Goal: Purchase product/service

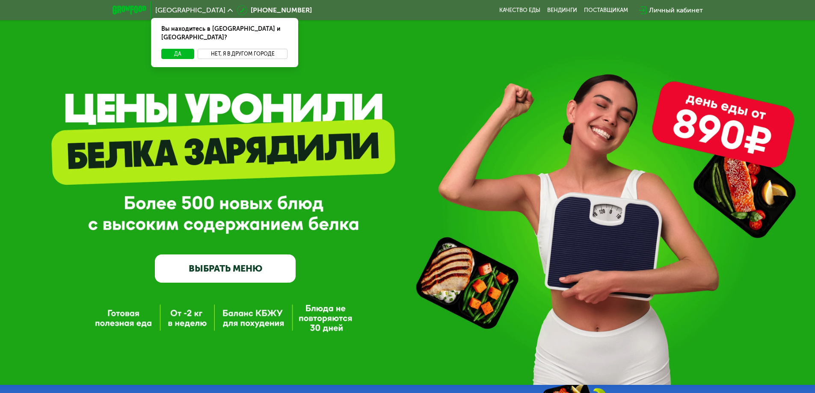
click at [260, 49] on button "Нет, я в другом городе" at bounding box center [243, 54] width 90 height 10
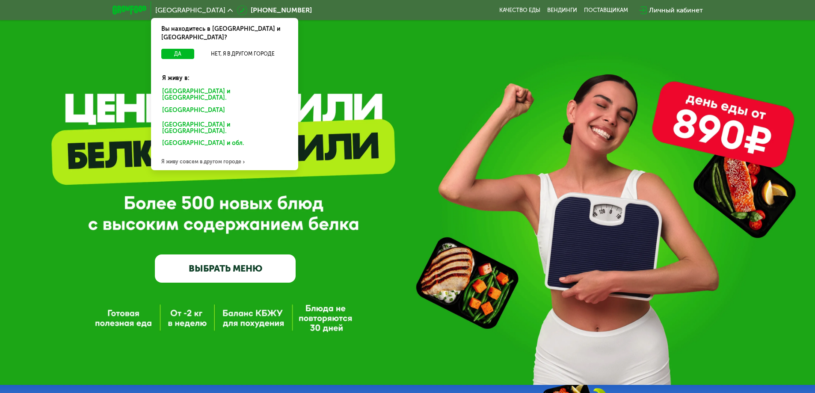
click at [214, 153] on div "Я живу совсем в другом городе" at bounding box center [224, 161] width 147 height 17
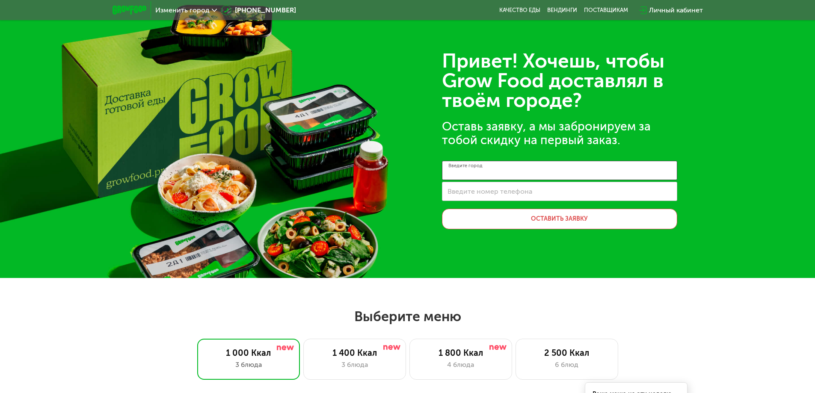
click at [508, 174] on input "Введите город" at bounding box center [559, 170] width 235 height 19
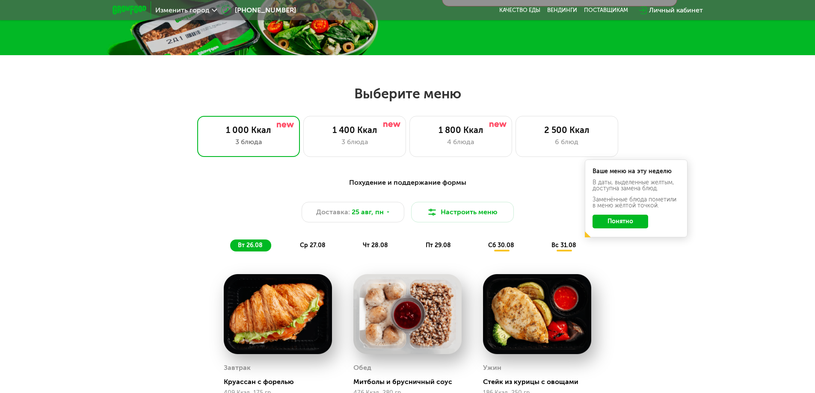
scroll to position [228, 0]
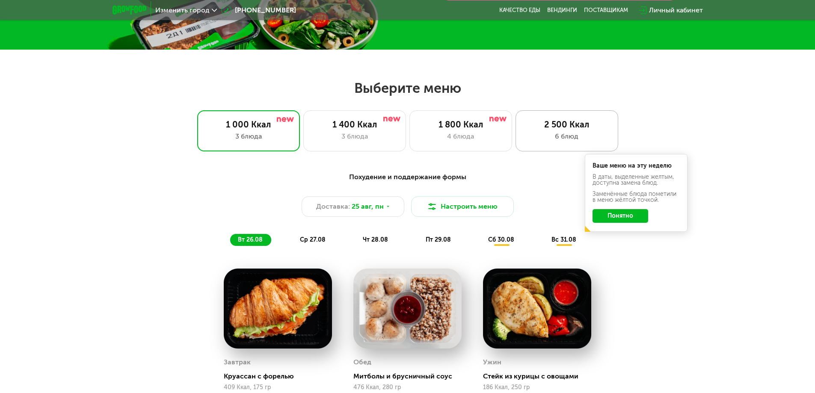
click at [575, 138] on div "6 блюд" at bounding box center [566, 136] width 85 height 10
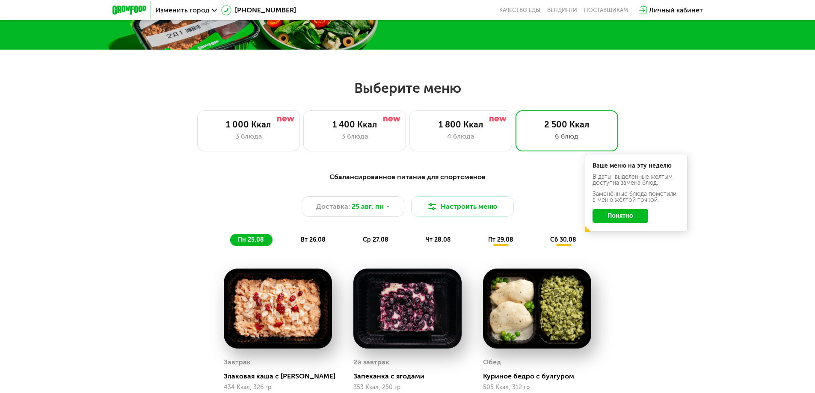
scroll to position [271, 0]
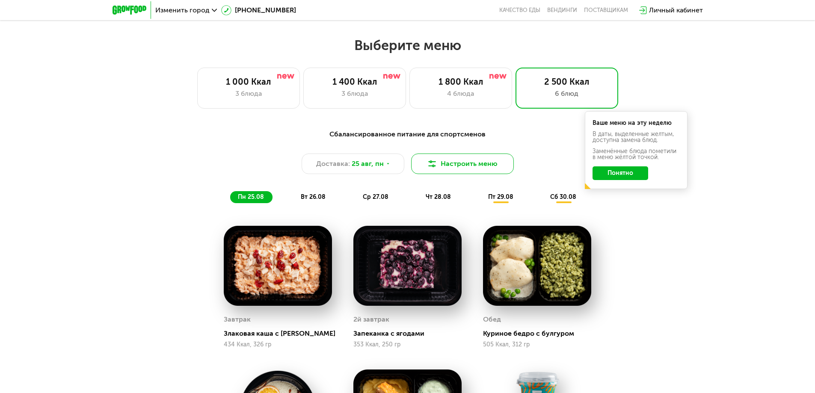
click at [508, 171] on button "Настроить меню" at bounding box center [462, 164] width 103 height 21
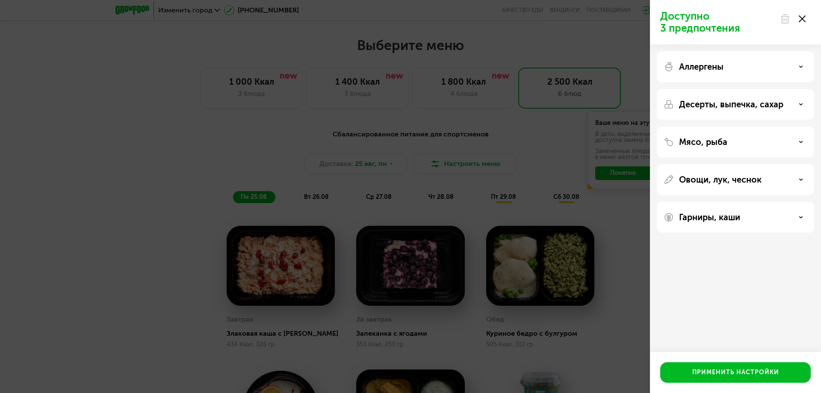
click at [734, 89] on div "Аллергены" at bounding box center [735, 104] width 157 height 31
click at [734, 70] on div "Аллергены" at bounding box center [736, 67] width 144 height 10
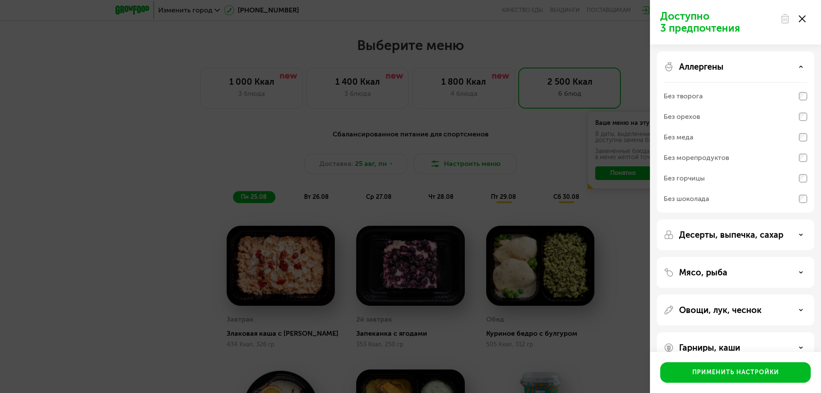
click at [734, 70] on div "Аллергены" at bounding box center [736, 67] width 144 height 10
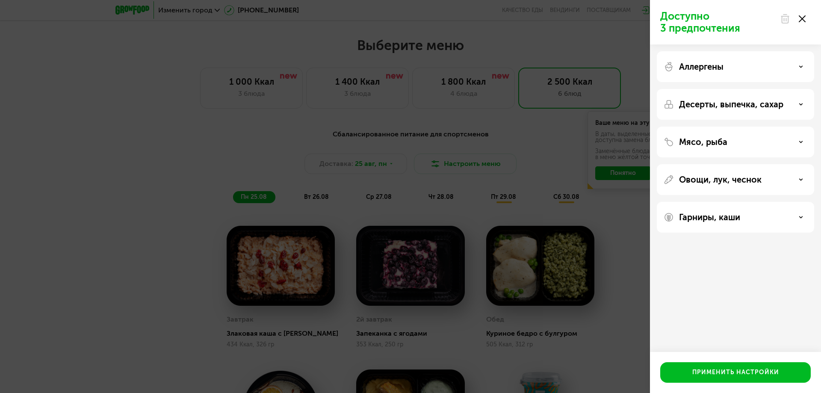
click at [737, 104] on p "Десерты, выпечка, сахар" at bounding box center [731, 104] width 104 height 10
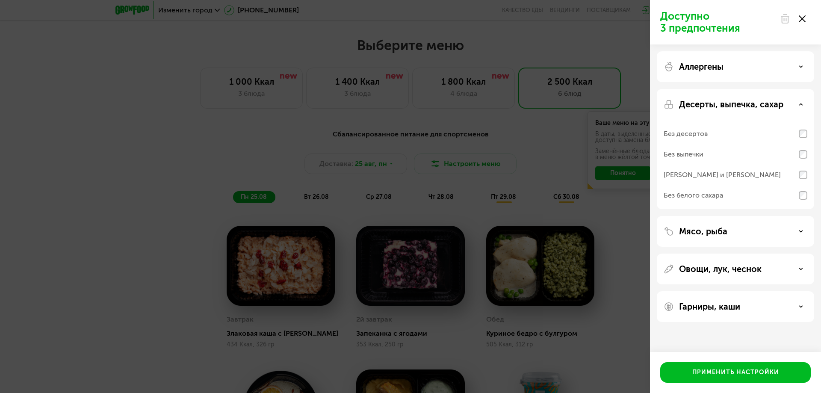
click at [737, 104] on p "Десерты, выпечка, сахар" at bounding box center [731, 104] width 104 height 10
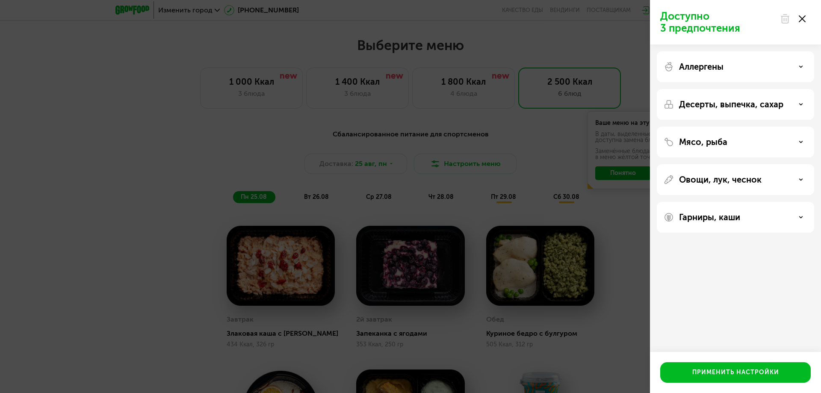
click at [734, 140] on div "Мясо, рыба" at bounding box center [736, 142] width 144 height 10
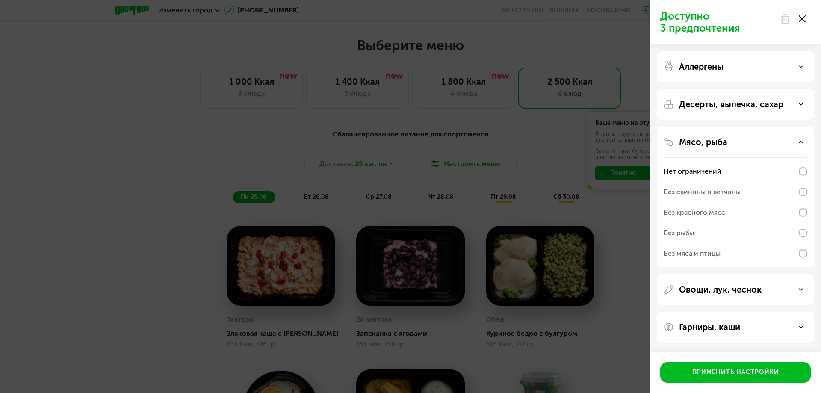
click at [734, 140] on div "Мясо, рыба" at bounding box center [736, 142] width 144 height 10
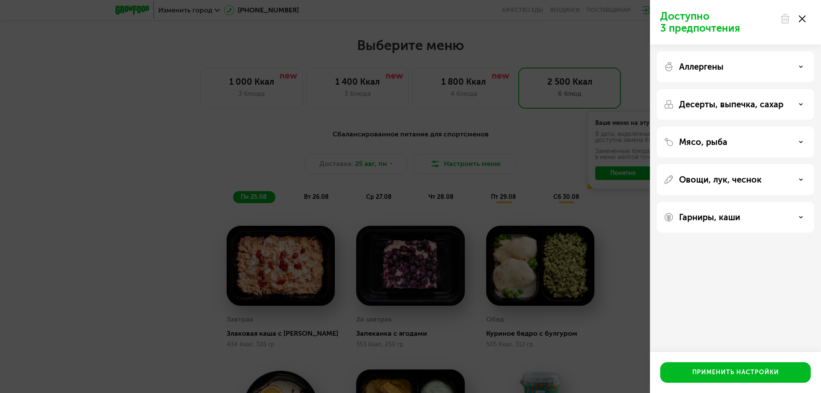
click at [730, 177] on p "Овощи, лук, чеснок" at bounding box center [720, 180] width 83 height 10
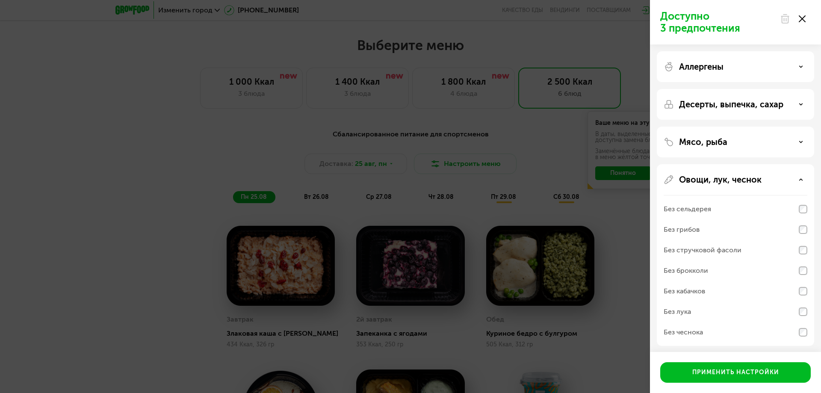
click at [730, 179] on p "Овощи, лук, чеснок" at bounding box center [720, 180] width 83 height 10
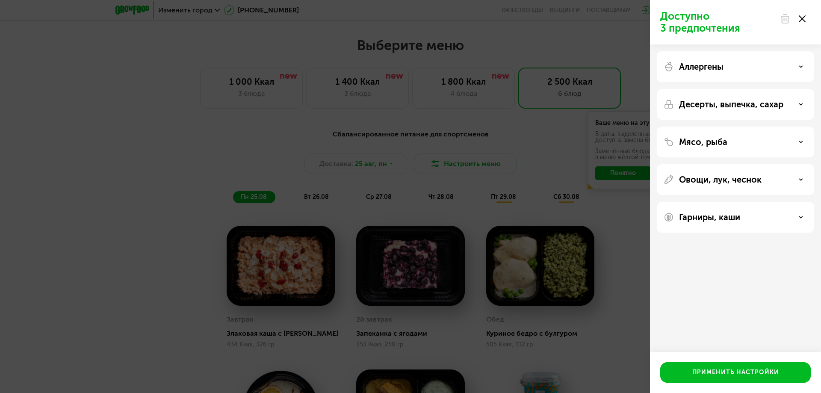
click at [725, 210] on div "Гарниры, каши" at bounding box center [735, 217] width 157 height 31
click at [725, 216] on p "Гарниры, каши" at bounding box center [709, 217] width 61 height 10
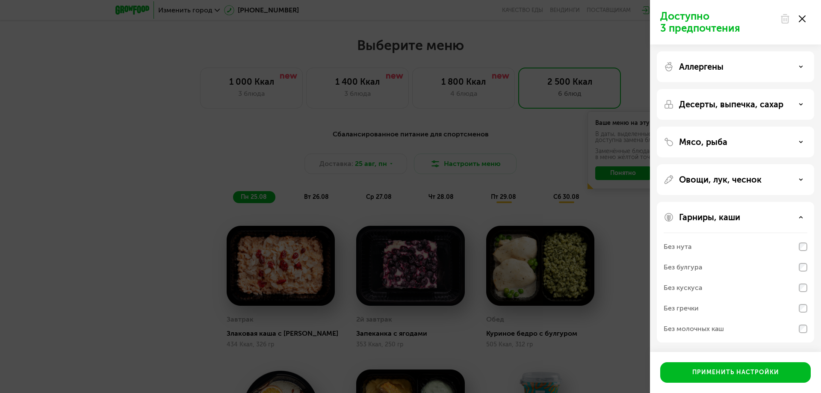
click at [726, 217] on p "Гарниры, каши" at bounding box center [709, 217] width 61 height 10
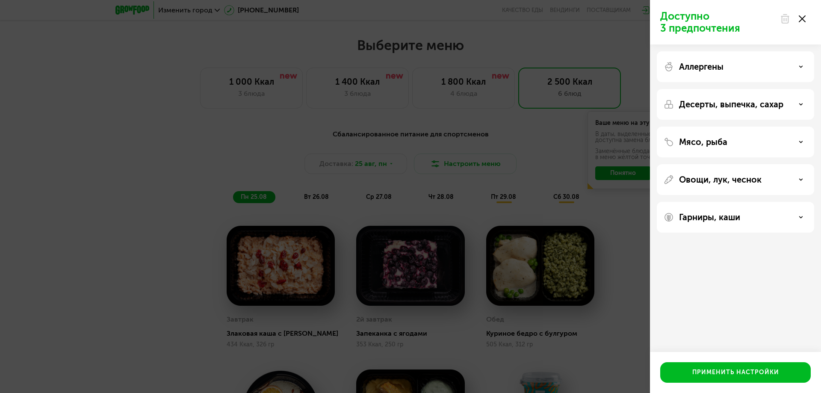
click at [643, 183] on div "Доступно 3 предпочтения Аллергены Десерты, выпечка, сахар Мясо, рыба Овощи, лук…" at bounding box center [410, 196] width 821 height 393
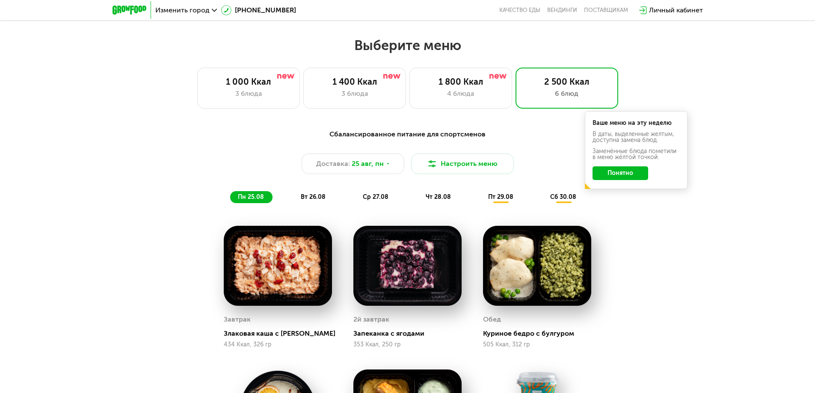
click at [140, 10] on img at bounding box center [129, 10] width 34 height 9
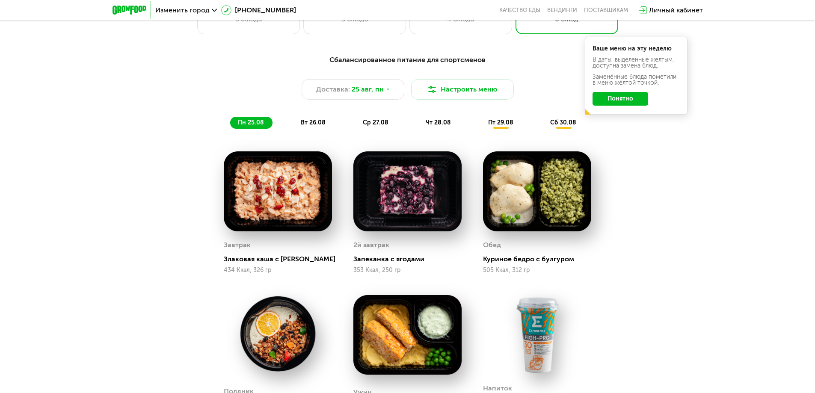
scroll to position [311, 0]
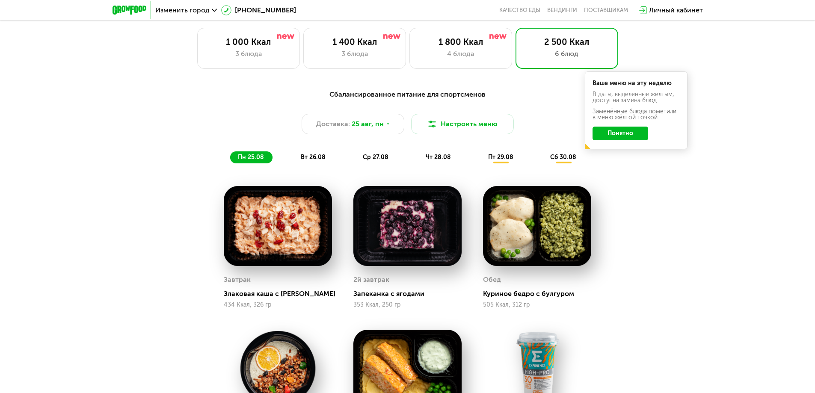
click at [315, 154] on span "вт 26.08" at bounding box center [313, 157] width 25 height 7
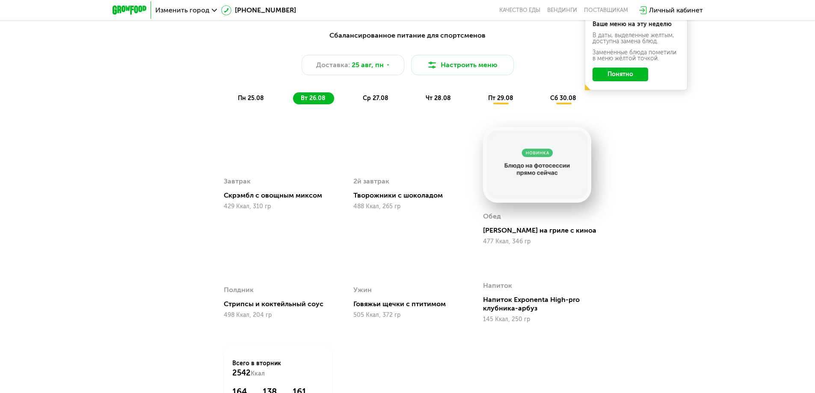
scroll to position [413, 0]
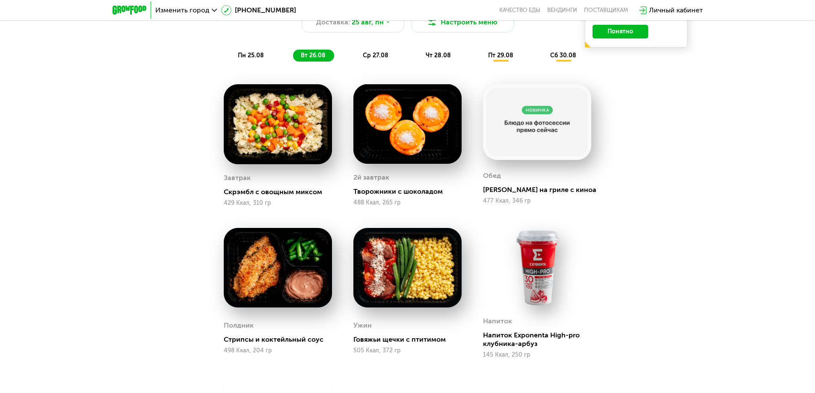
click at [374, 62] on div "Сбалансированное питание для спортсменов Доставка: 25 авг, пн Настроить меню пн…" at bounding box center [407, 24] width 517 height 84
click at [373, 59] on span "ср 27.08" at bounding box center [376, 55] width 26 height 7
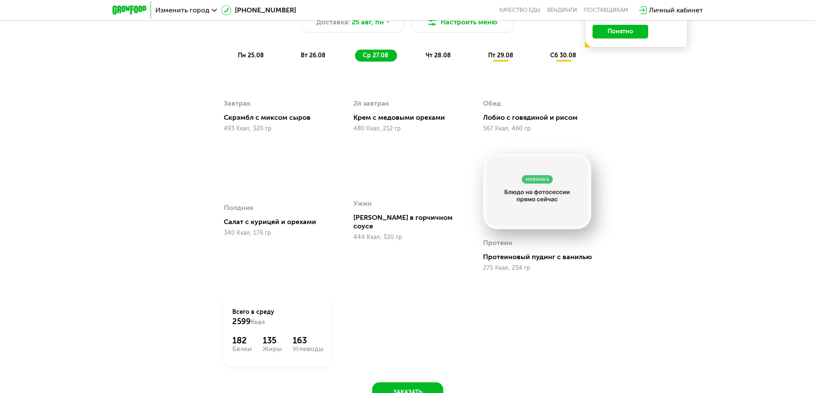
click at [431, 56] on span "чт 28.08" at bounding box center [438, 55] width 25 height 7
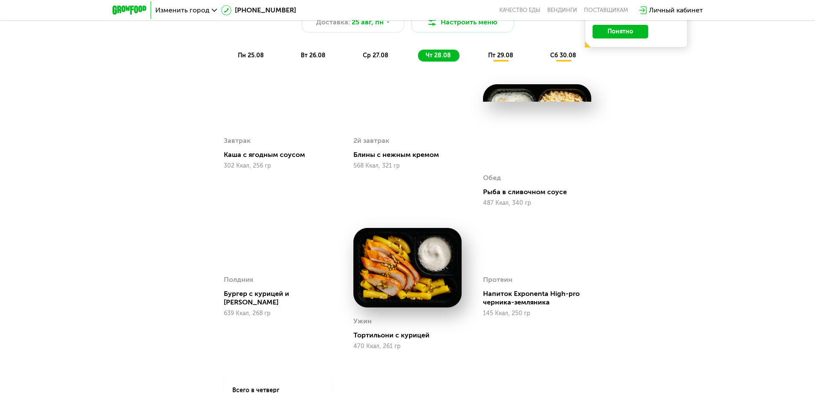
click at [542, 59] on div "пт 29.08" at bounding box center [563, 56] width 42 height 12
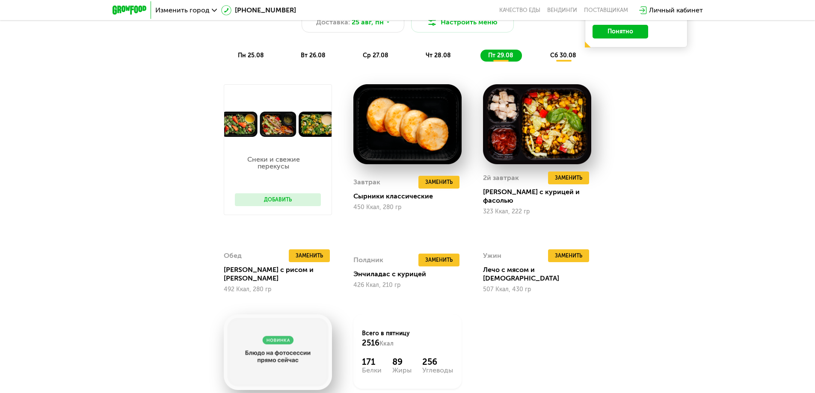
click at [553, 59] on div "сб 30.08" at bounding box center [563, 56] width 42 height 12
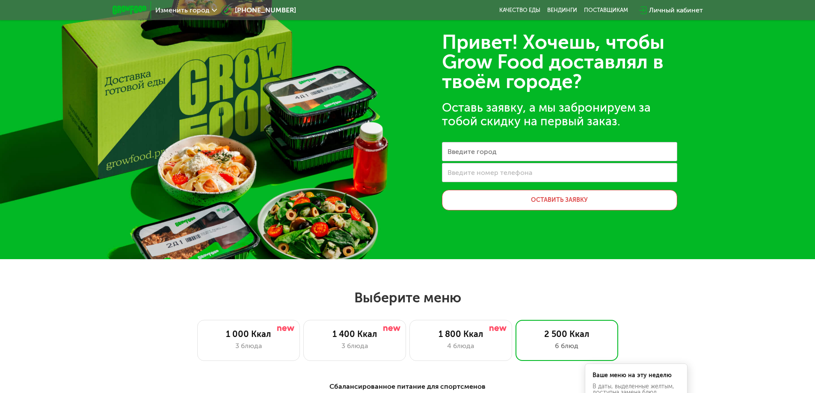
scroll to position [0, 0]
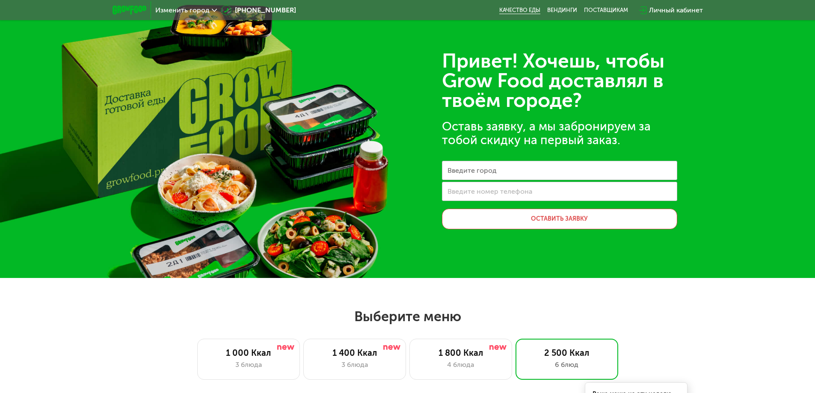
click at [521, 12] on link "Качество еды" at bounding box center [519, 10] width 41 height 7
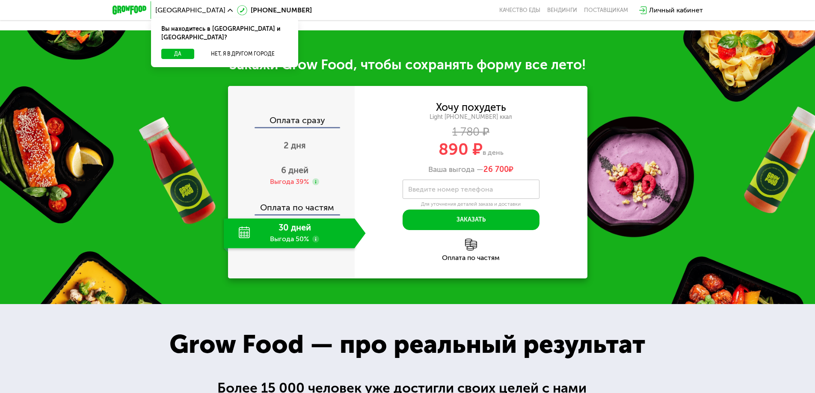
scroll to position [873, 0]
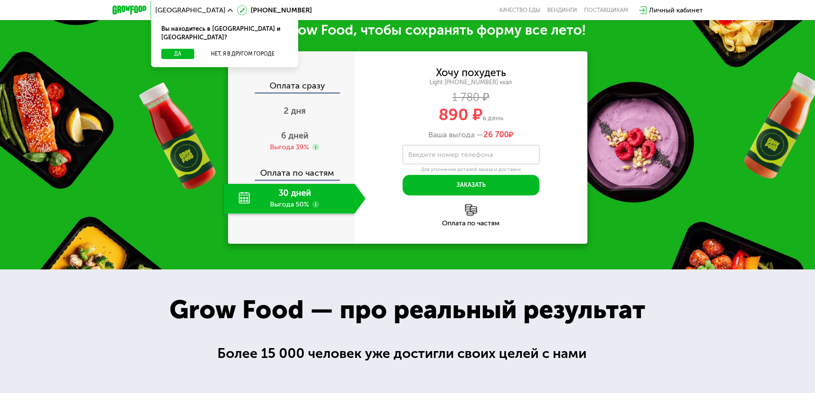
click at [474, 227] on div "Оплата по частям" at bounding box center [471, 223] width 233 height 7
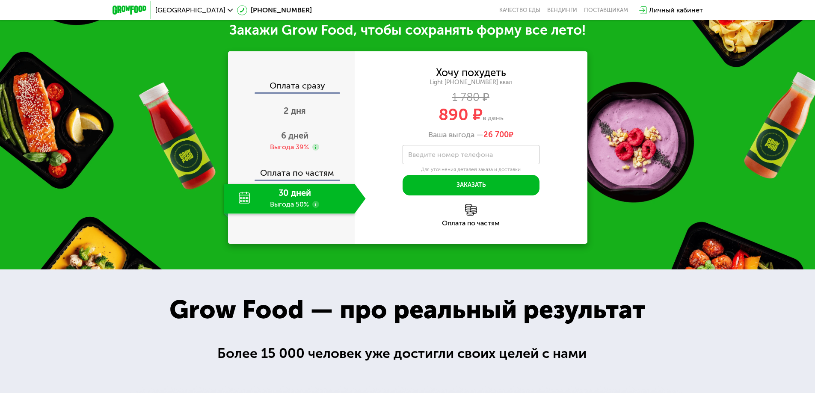
click at [468, 216] on img at bounding box center [471, 210] width 12 height 12
click at [306, 157] on div "6 дней Выгода 39%" at bounding box center [295, 142] width 142 height 30
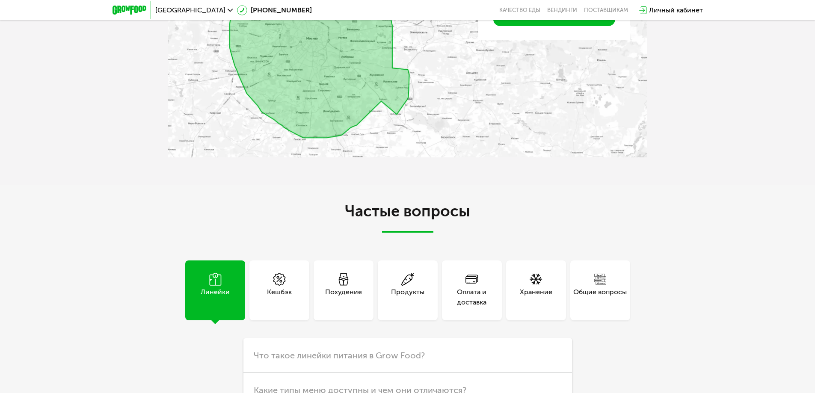
scroll to position [2178, 0]
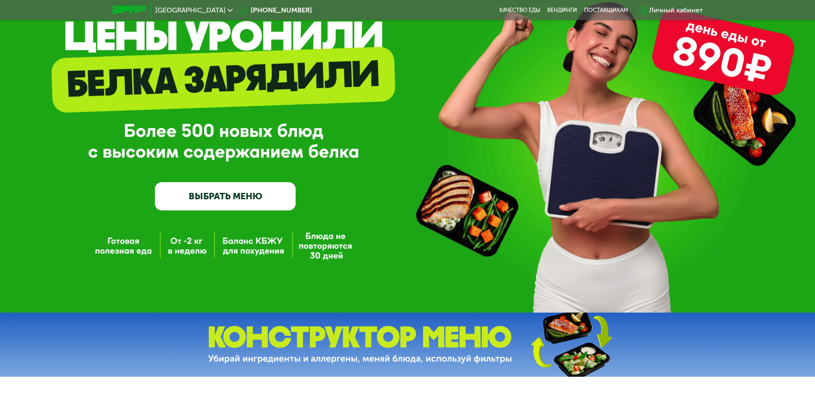
click at [204, 189] on link "ВЫБРАТЬ МЕНЮ" at bounding box center [225, 196] width 141 height 28
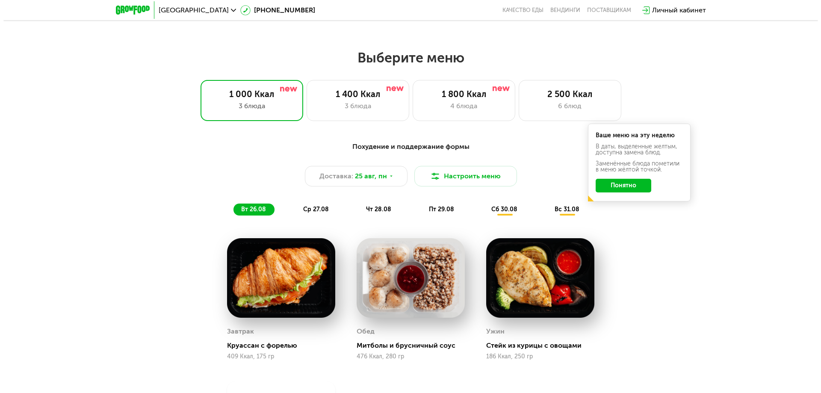
scroll to position [462, 0]
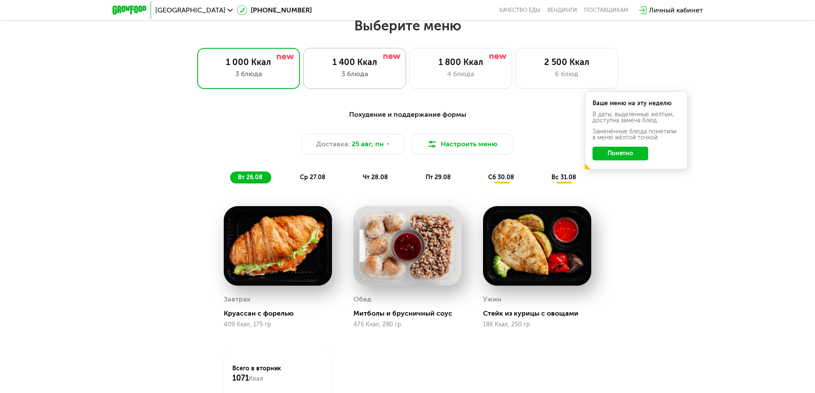
click at [373, 77] on div "3 блюда" at bounding box center [354, 74] width 85 height 10
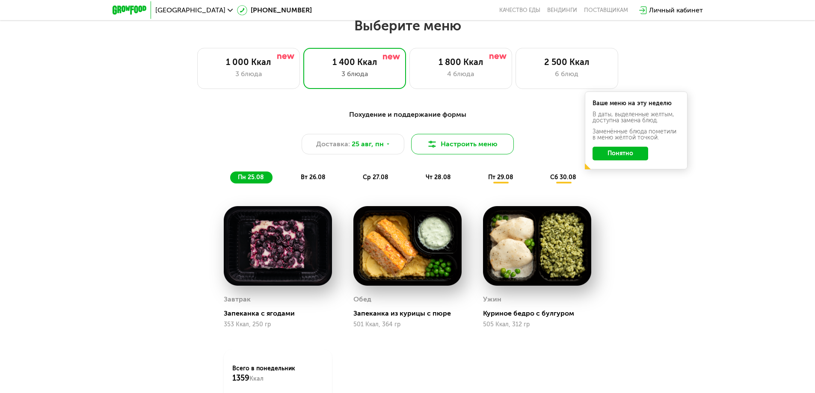
click at [463, 154] on button "Настроить меню" at bounding box center [462, 144] width 103 height 21
